Goal: Task Accomplishment & Management: Use online tool/utility

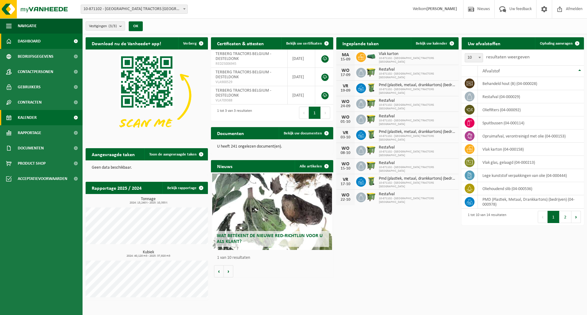
click at [41, 123] on link "Kalender" at bounding box center [41, 117] width 83 height 15
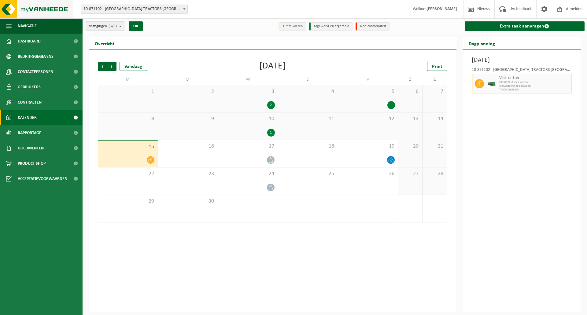
click at [47, 11] on img at bounding box center [36, 9] width 73 height 18
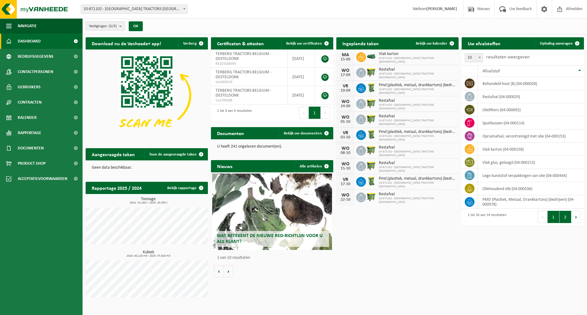
click at [565, 219] on button "2" at bounding box center [565, 217] width 12 height 12
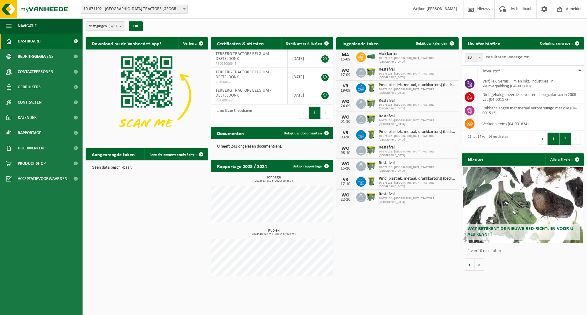
click at [556, 138] on button "1" at bounding box center [553, 139] width 12 height 12
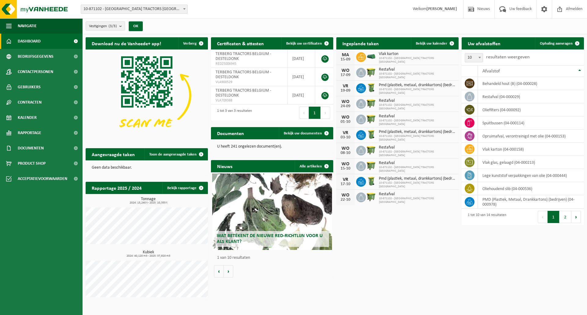
click at [519, 263] on div "Download nu de Vanheede+ app! Verberg Certificaten & attesten Bekijk uw certifi…" at bounding box center [334, 168] width 501 height 269
click at [166, 156] on span "Toon de aangevraagde taken" at bounding box center [172, 155] width 47 height 4
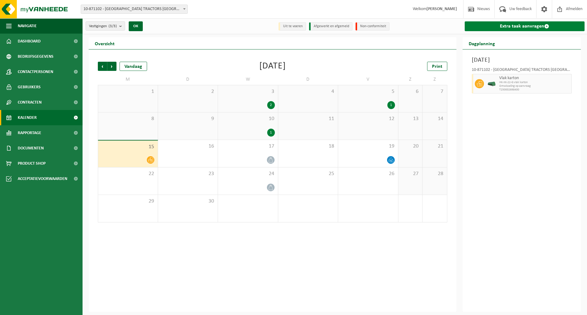
click at [508, 24] on link "Extra taak aanvragen" at bounding box center [525, 26] width 120 height 10
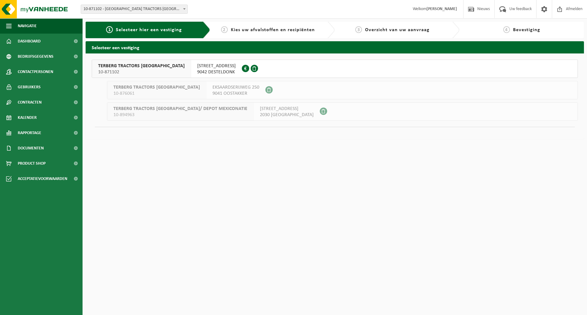
click at [197, 70] on span "9042 DESTELDONK" at bounding box center [216, 72] width 39 height 6
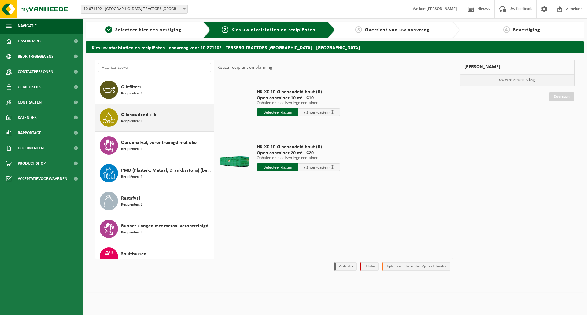
scroll to position [92, 0]
